Goal: Check status

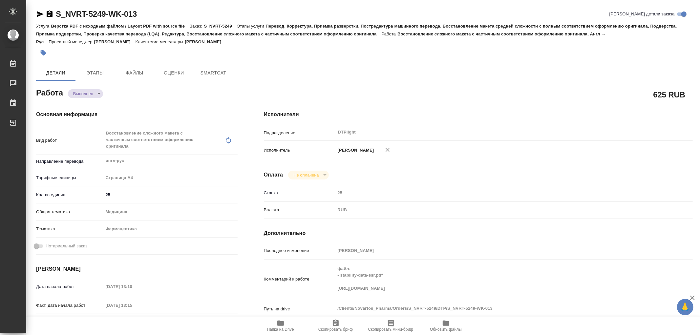
type textarea "x"
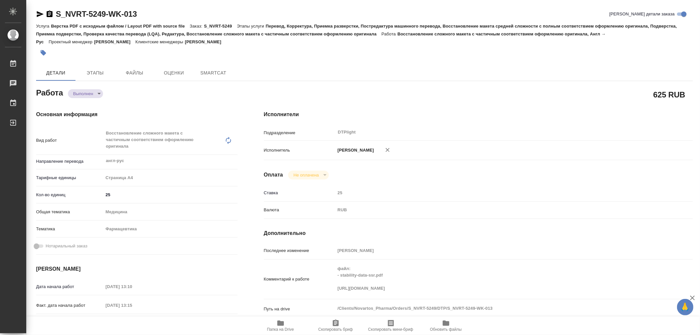
type textarea "x"
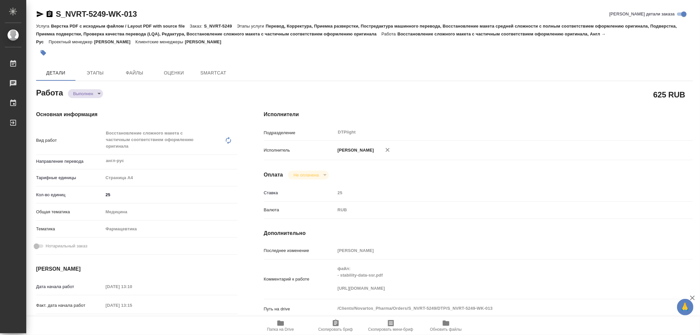
type textarea "x"
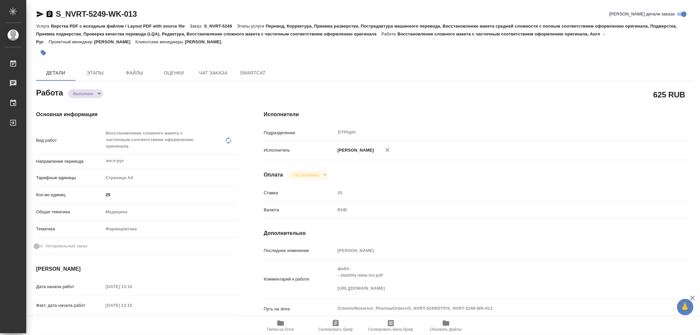
type textarea "x"
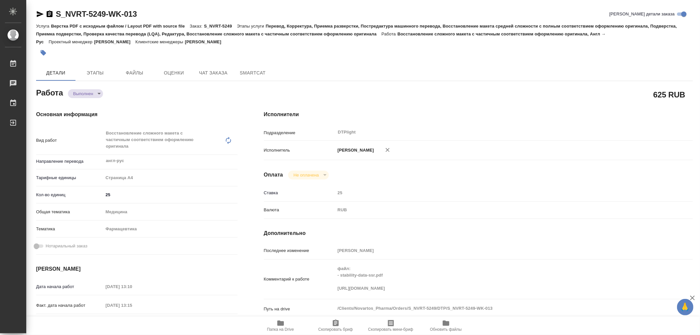
scroll to position [36, 0]
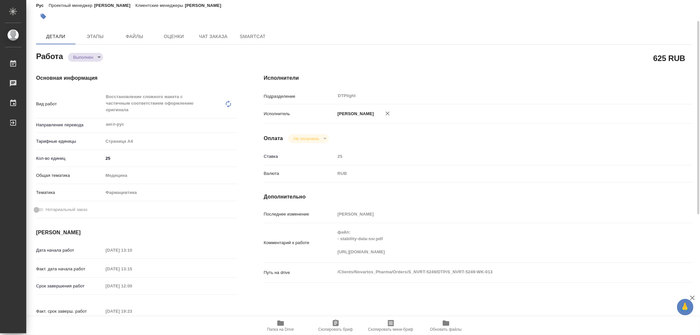
type textarea "x"
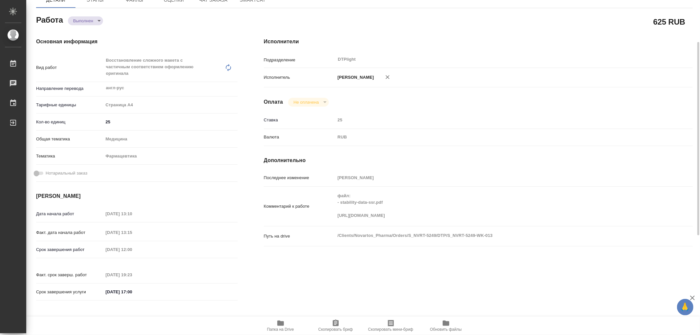
scroll to position [0, 0]
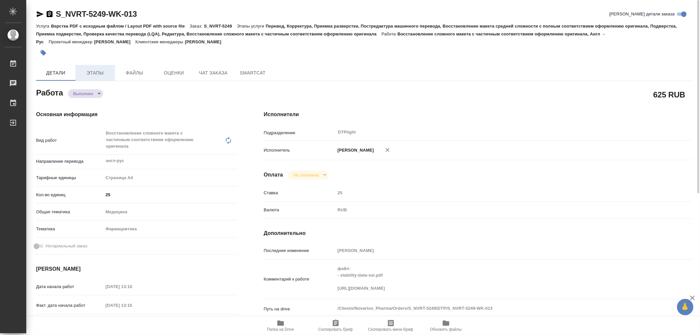
click at [94, 67] on button "Этапы" at bounding box center [94, 73] width 39 height 16
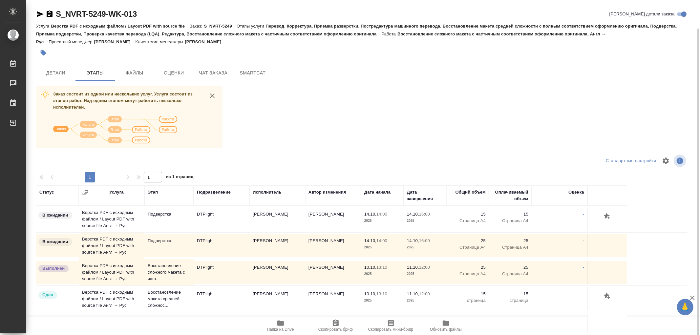
scroll to position [14, 0]
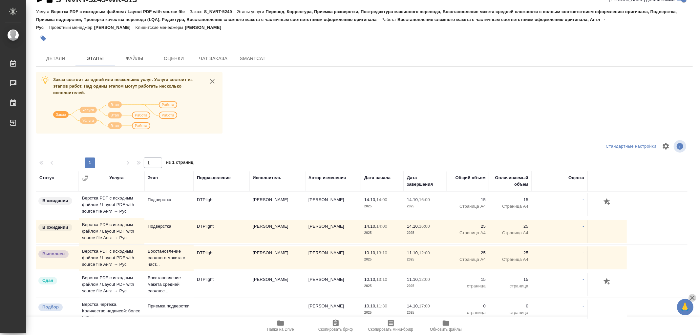
click at [696, 296] on icon "button" at bounding box center [692, 298] width 8 height 8
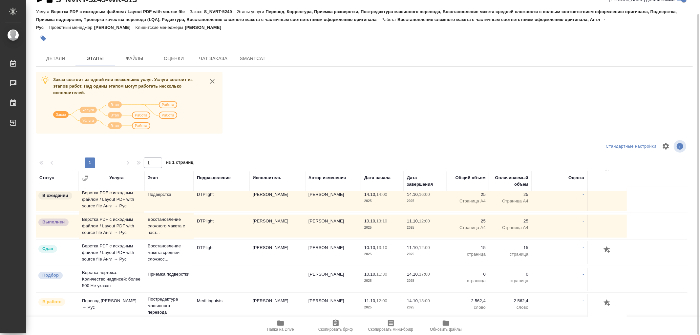
scroll to position [33, 0]
click at [189, 254] on p "Восстановление макета средней сложнос..." at bounding box center [169, 252] width 43 height 20
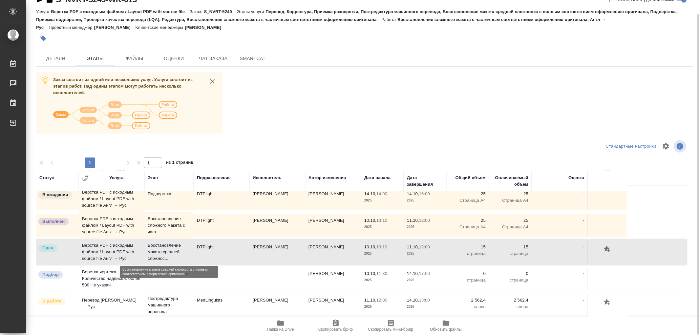
click at [189, 254] on p "Восстановление макета средней сложнос..." at bounding box center [169, 252] width 43 height 20
click at [200, 253] on td "DTPlight" at bounding box center [222, 251] width 56 height 23
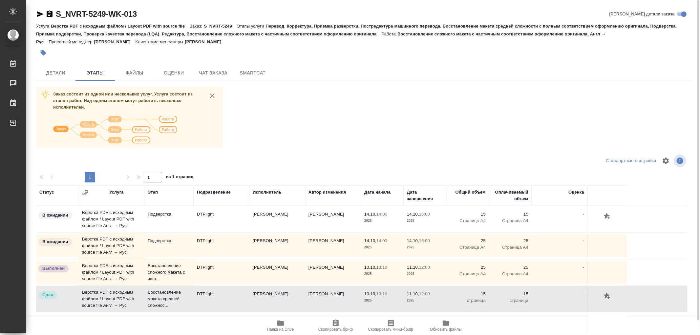
scroll to position [14, 0]
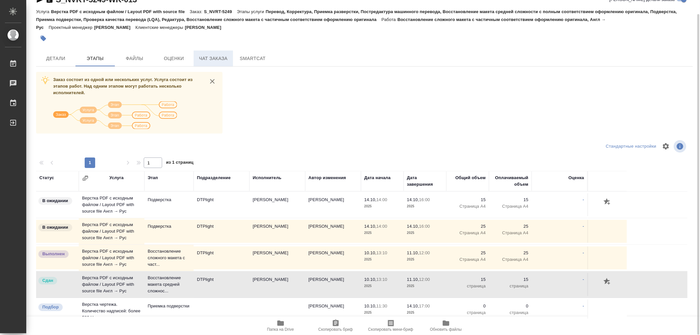
click at [218, 60] on span "Чат заказа" at bounding box center [212, 58] width 31 height 8
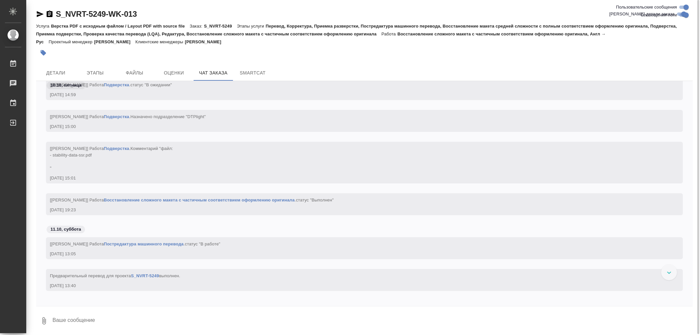
scroll to position [35995, 0]
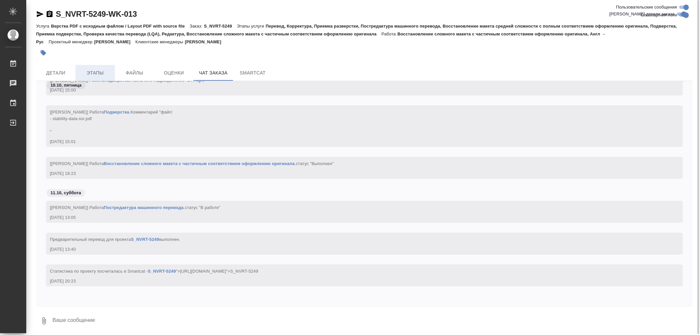
click at [107, 73] on span "Этапы" at bounding box center [94, 73] width 31 height 8
